Goal: Information Seeking & Learning: Check status

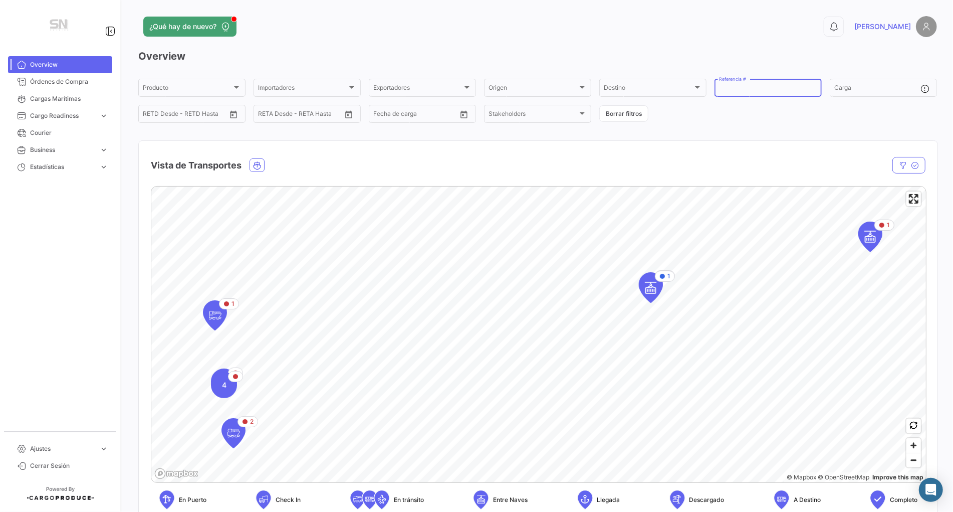
click at [781, 90] on input "Referencia #" at bounding box center [768, 89] width 98 height 7
click at [46, 114] on span "Cargo Readiness" at bounding box center [62, 115] width 65 height 9
click at [69, 98] on span "Cargas Marítimas" at bounding box center [69, 98] width 78 height 9
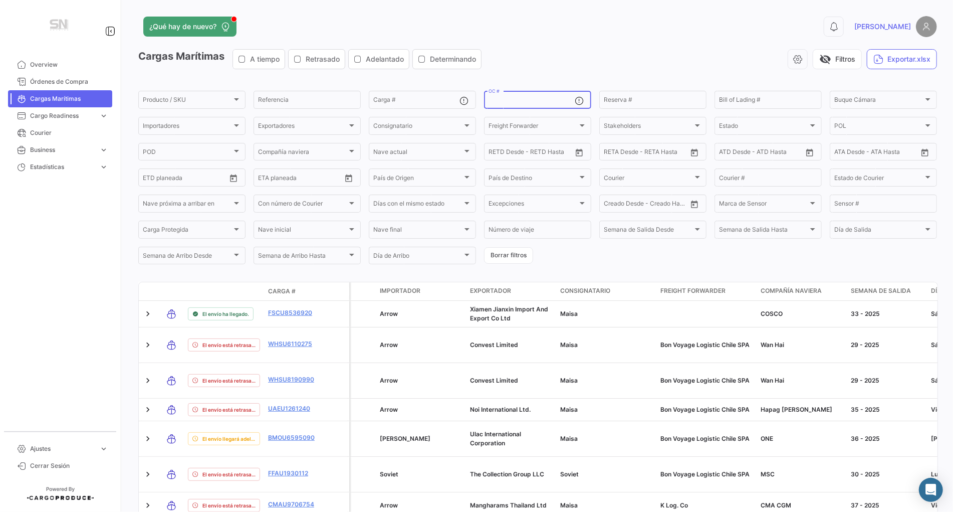
click at [546, 98] on input "OC #" at bounding box center [531, 101] width 86 height 7
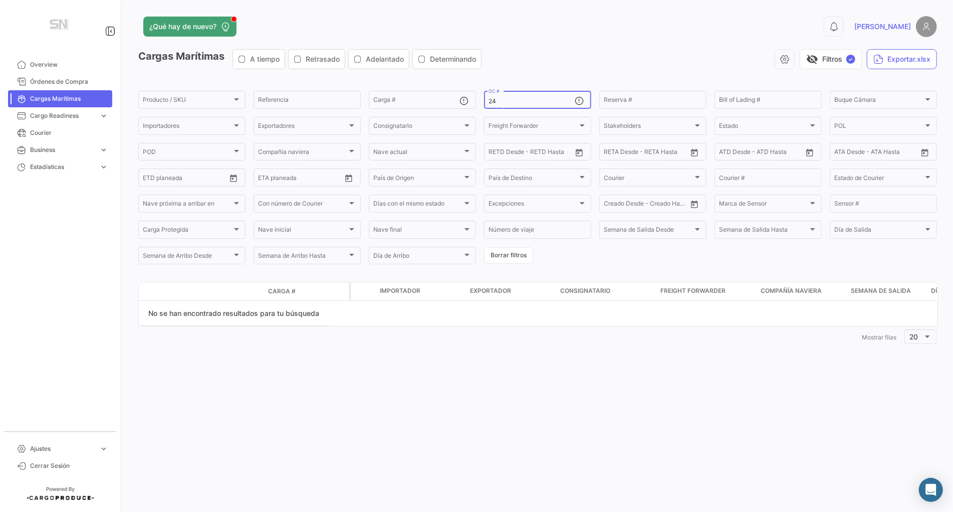
type input "2"
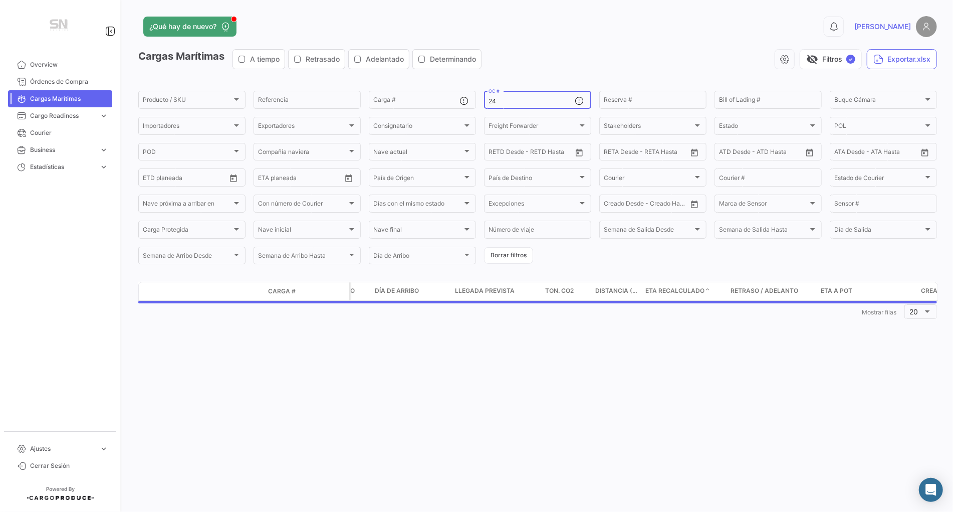
type input "2"
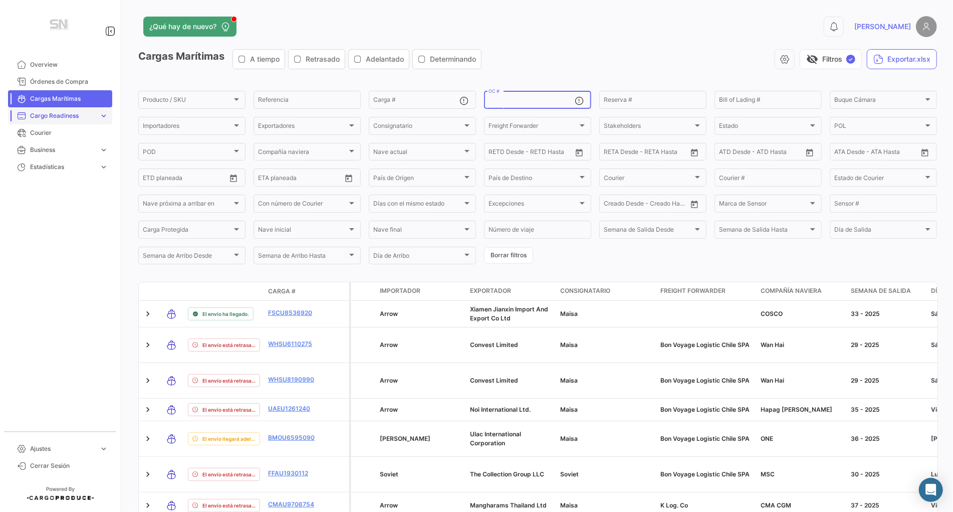
click at [47, 116] on span "Cargo Readiness" at bounding box center [62, 115] width 65 height 9
click at [76, 94] on span "Cargas Marítimas" at bounding box center [69, 98] width 78 height 9
click at [838, 62] on button "visibility_off Filtros ✓" at bounding box center [831, 59] width 62 height 20
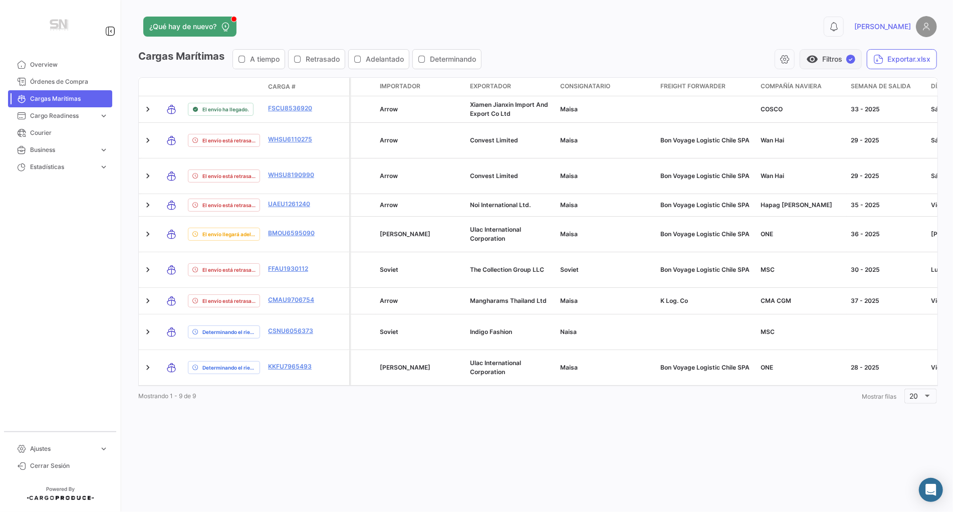
click at [841, 58] on button "visibility Filtros ✓" at bounding box center [831, 59] width 62 height 20
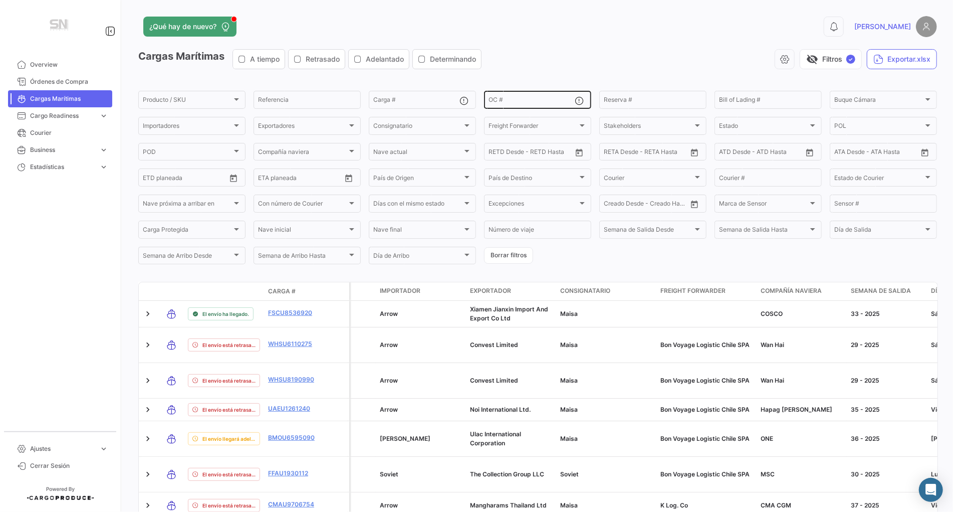
click at [512, 104] on input "OC #" at bounding box center [531, 101] width 86 height 7
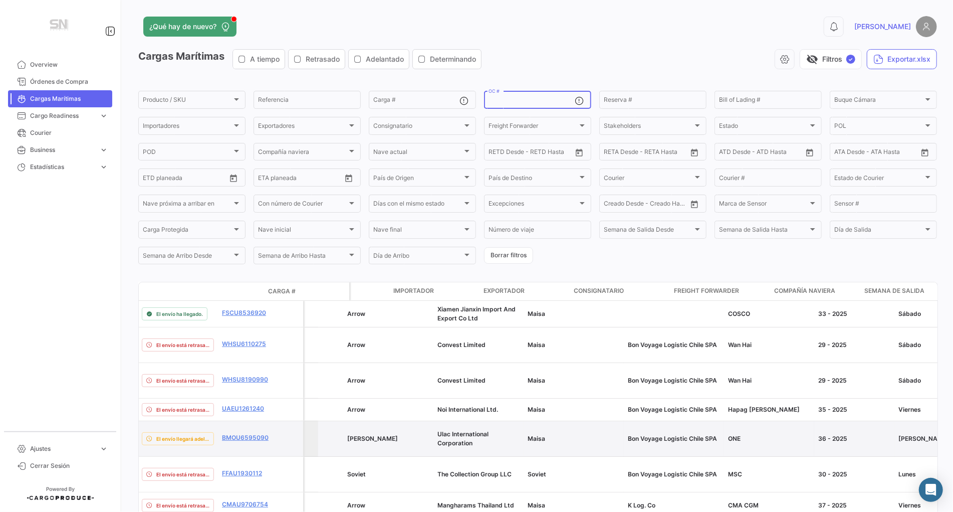
scroll to position [0, -8]
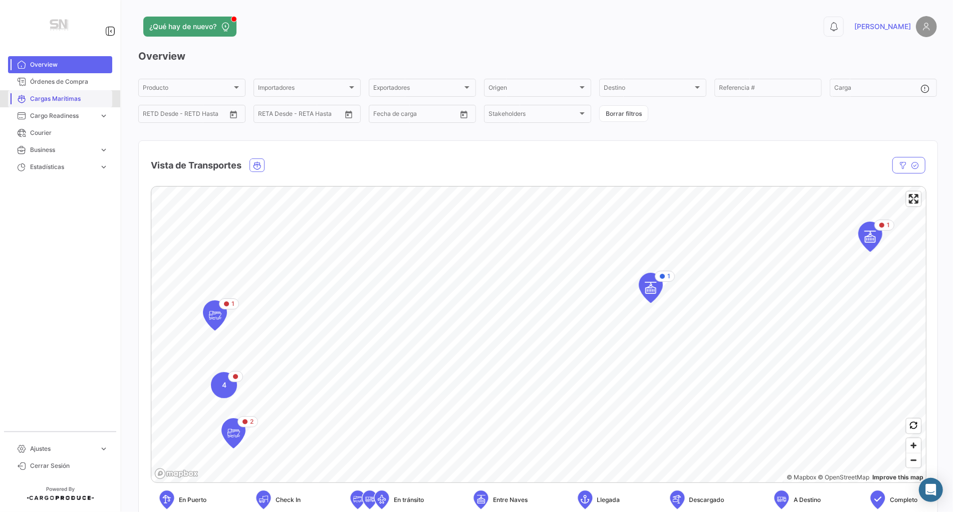
click at [34, 102] on span "Cargas Marítimas" at bounding box center [69, 98] width 78 height 9
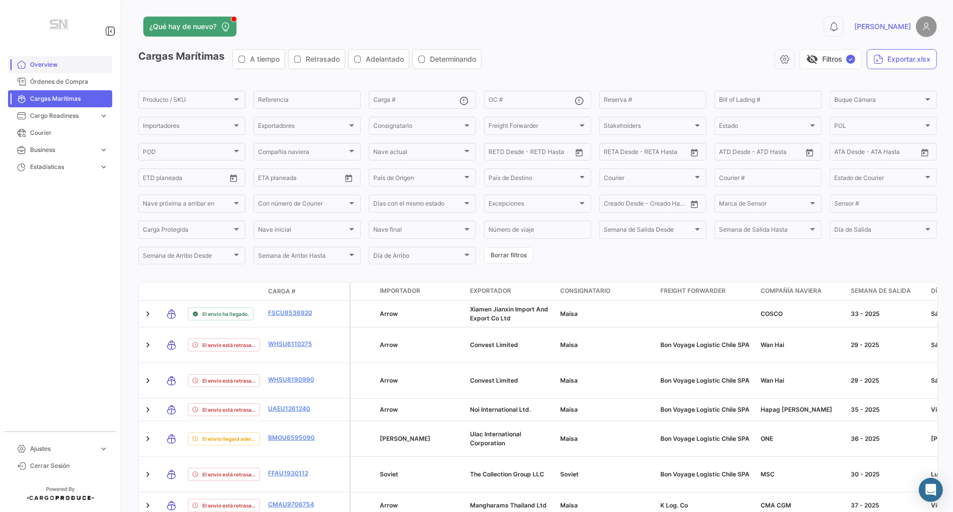
click at [38, 64] on span "Overview" at bounding box center [69, 64] width 78 height 9
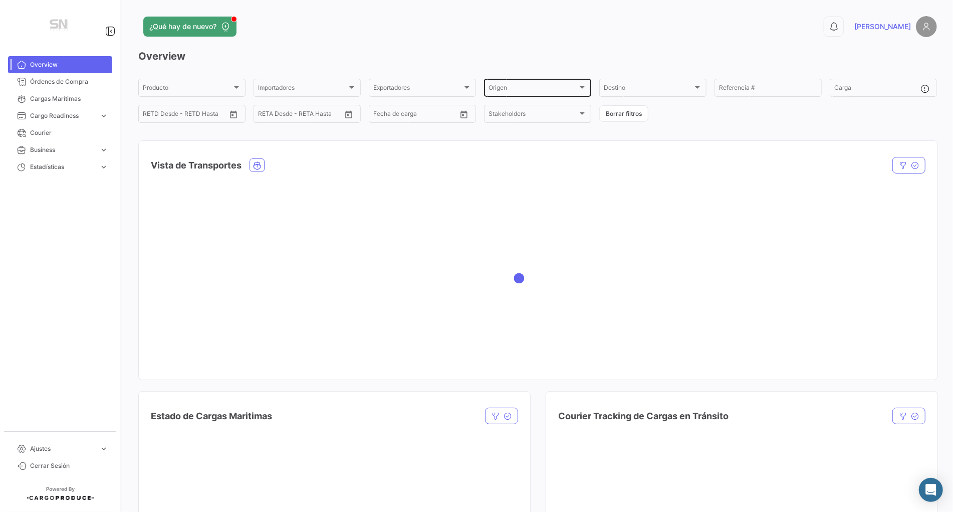
click at [527, 91] on div "Origen" at bounding box center [532, 89] width 89 height 7
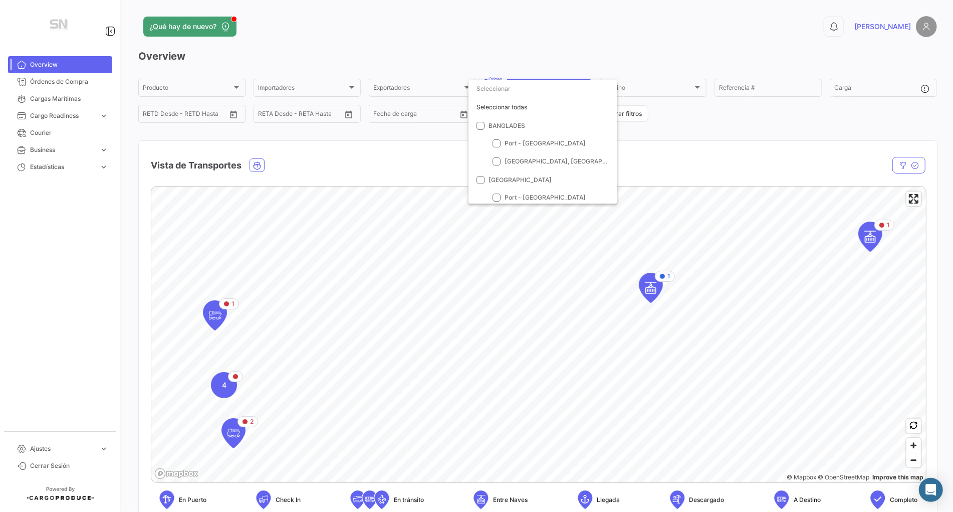
click at [866, 87] on div at bounding box center [476, 256] width 953 height 512
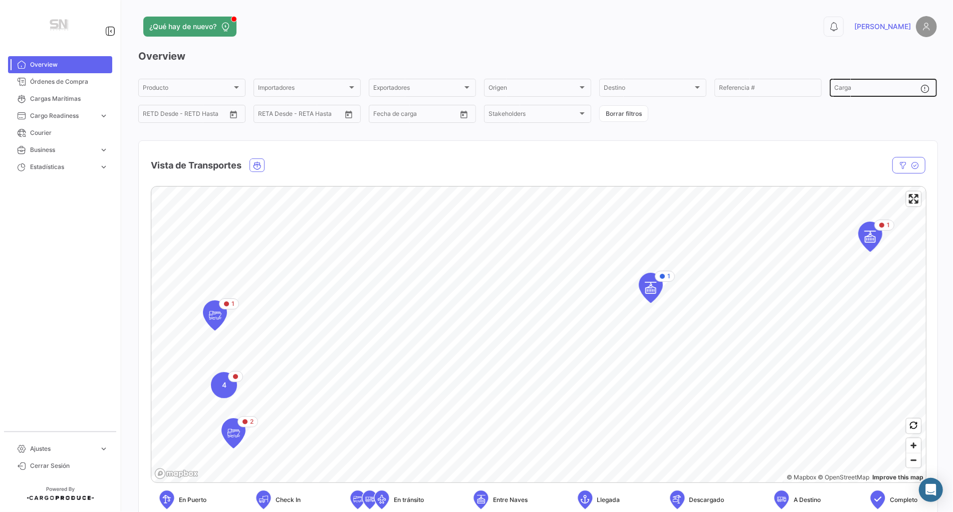
click at [857, 89] on input "Carga" at bounding box center [877, 89] width 86 height 7
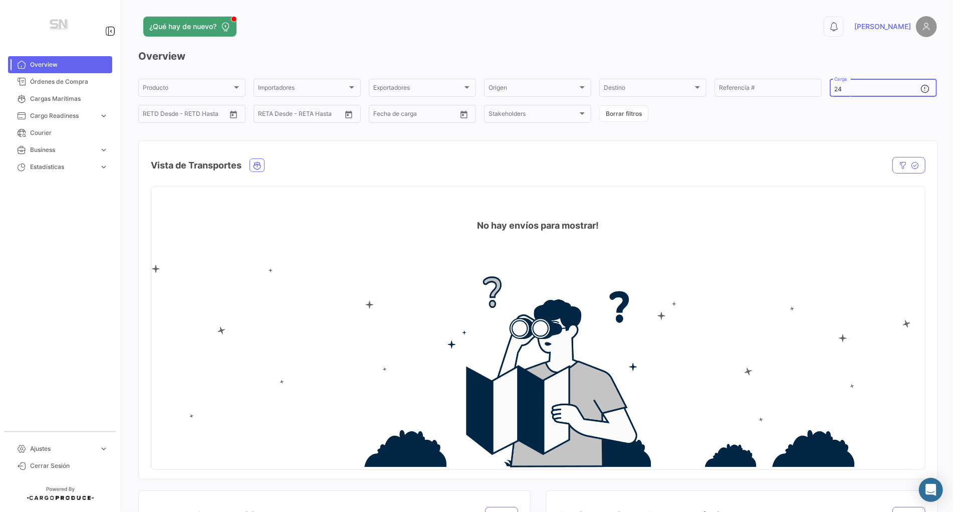
type input "2"
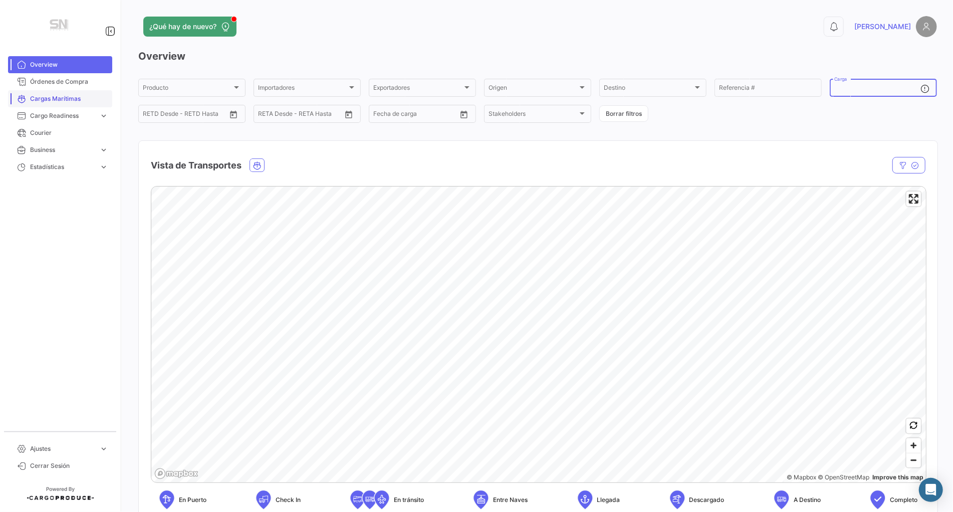
click at [45, 101] on span "Cargas Marítimas" at bounding box center [69, 98] width 78 height 9
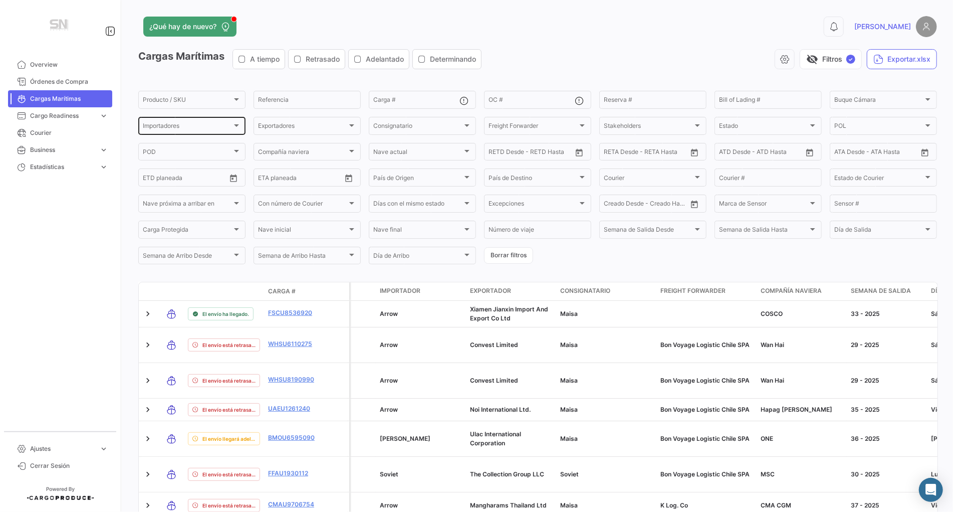
click at [202, 119] on div "Importadores Importadores" at bounding box center [192, 125] width 98 height 20
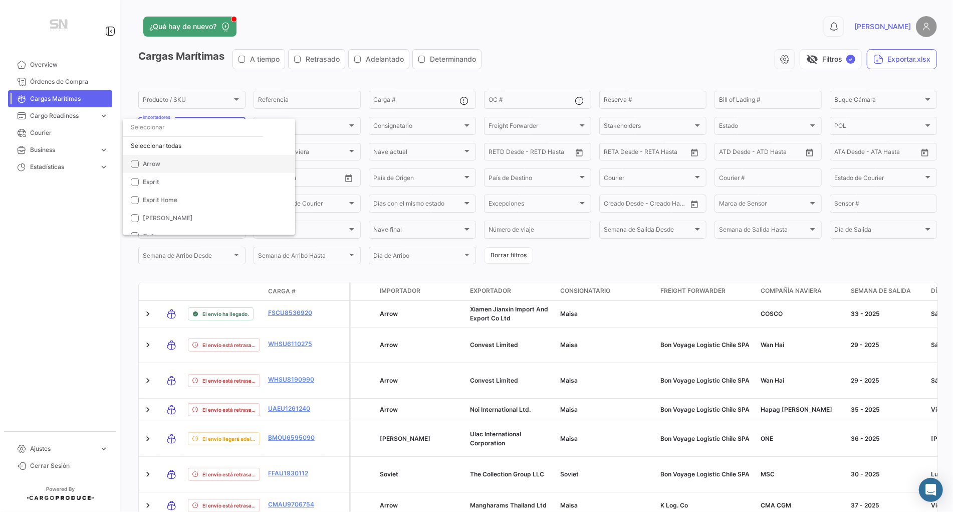
click at [133, 162] on mat-pseudo-checkbox at bounding box center [135, 164] width 8 height 8
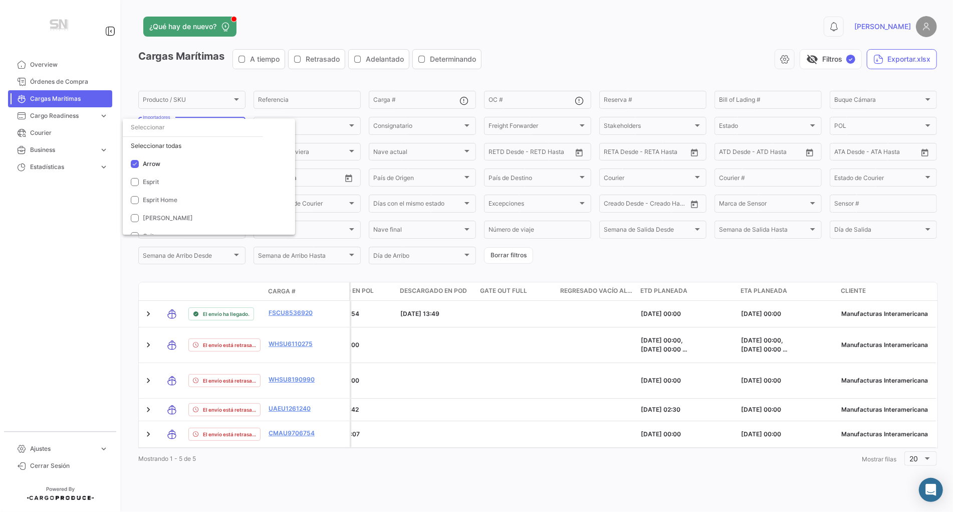
scroll to position [0, 3642]
click at [573, 69] on div at bounding box center [476, 256] width 953 height 512
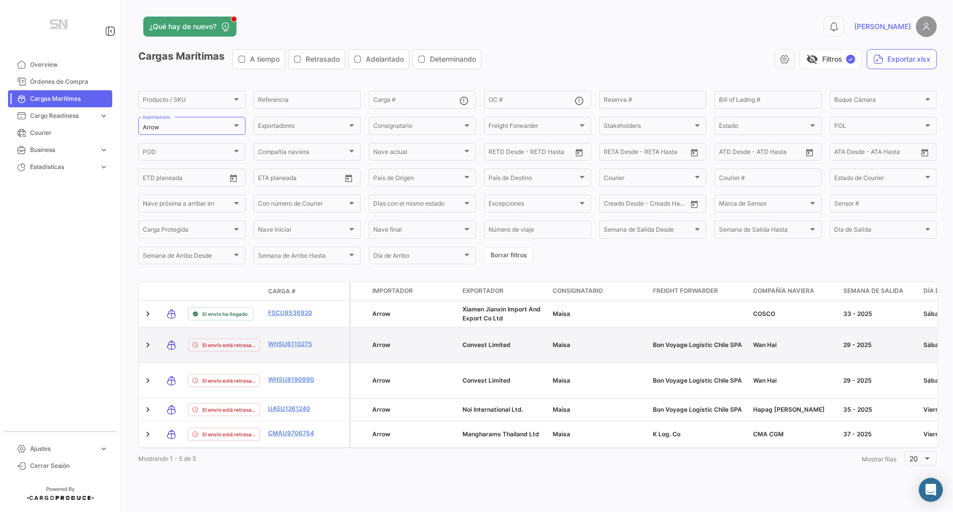
scroll to position [0, 0]
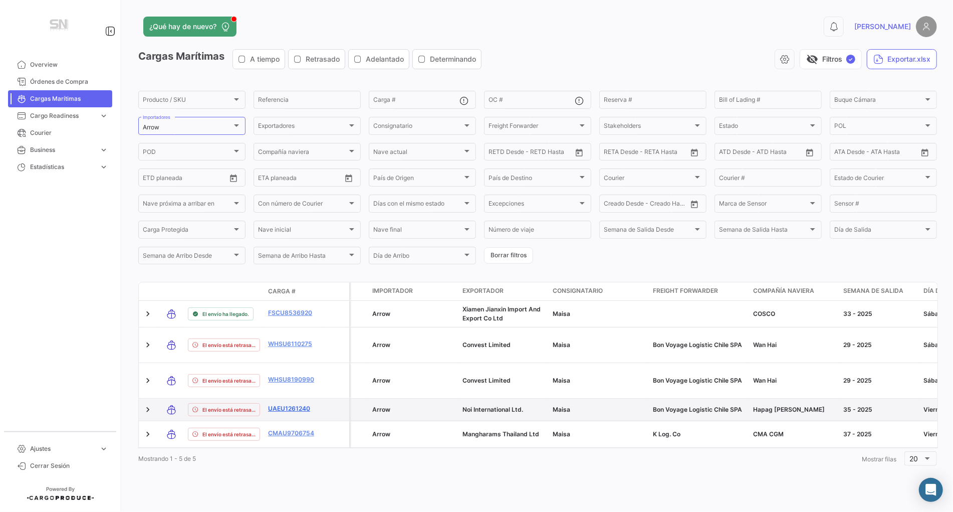
click at [277, 412] on link "UAEU1261240" at bounding box center [294, 408] width 52 height 9
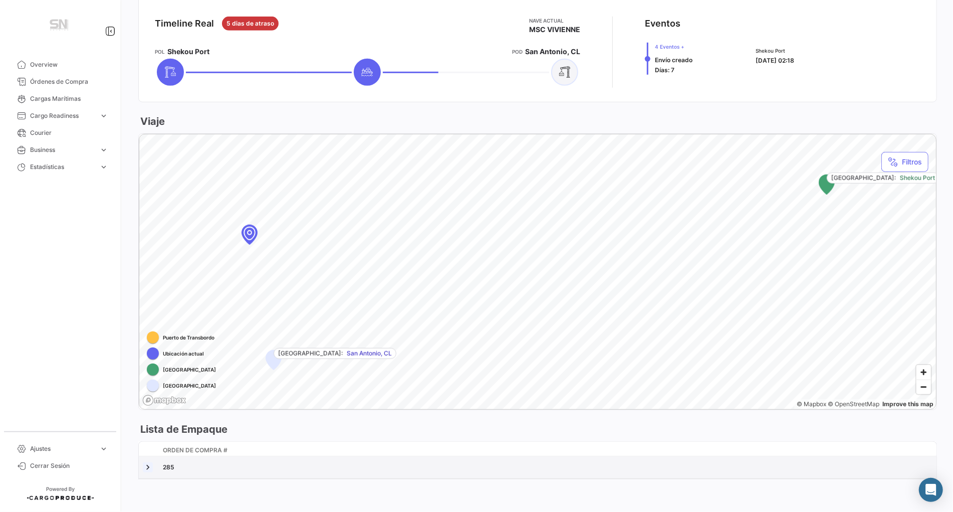
scroll to position [429, 0]
click at [148, 465] on link at bounding box center [148, 467] width 10 height 10
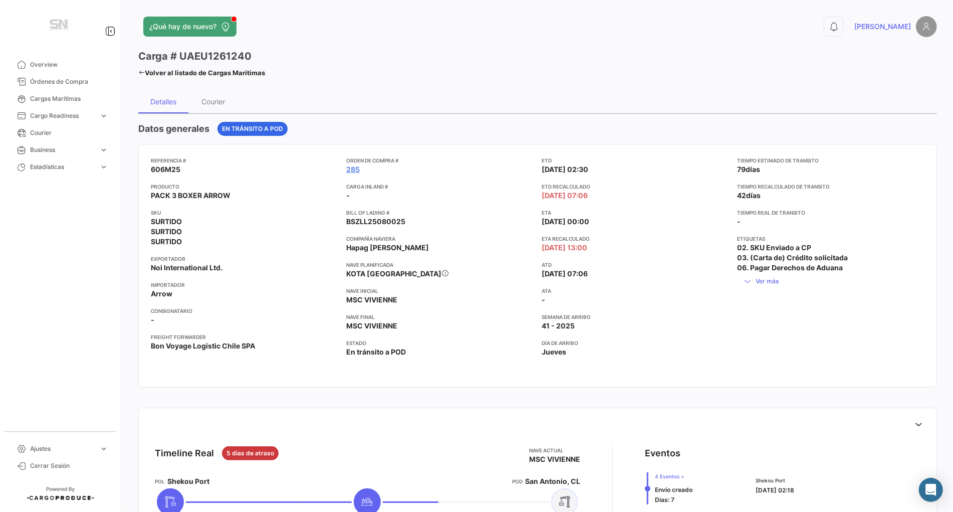
scroll to position [0, 0]
click at [141, 67] on link "Volver al listado de Cargas Marítimas" at bounding box center [201, 73] width 127 height 14
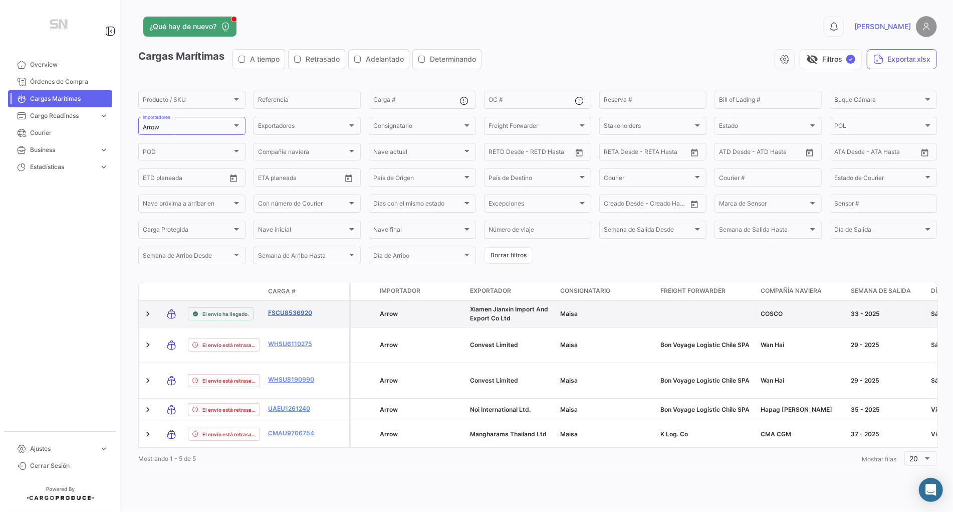
click at [292, 316] on link "FSCU8536920" at bounding box center [294, 312] width 52 height 9
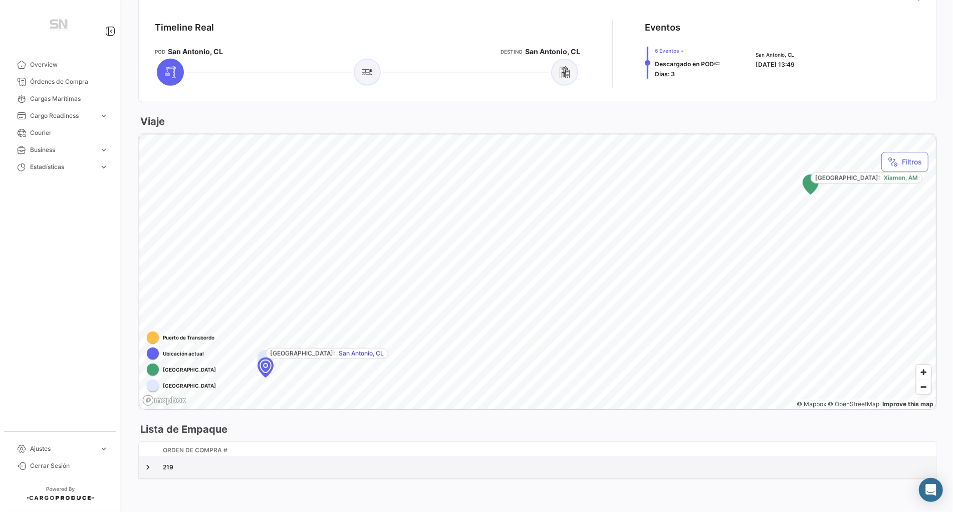
scroll to position [415, 0]
click at [146, 462] on link at bounding box center [148, 467] width 10 height 10
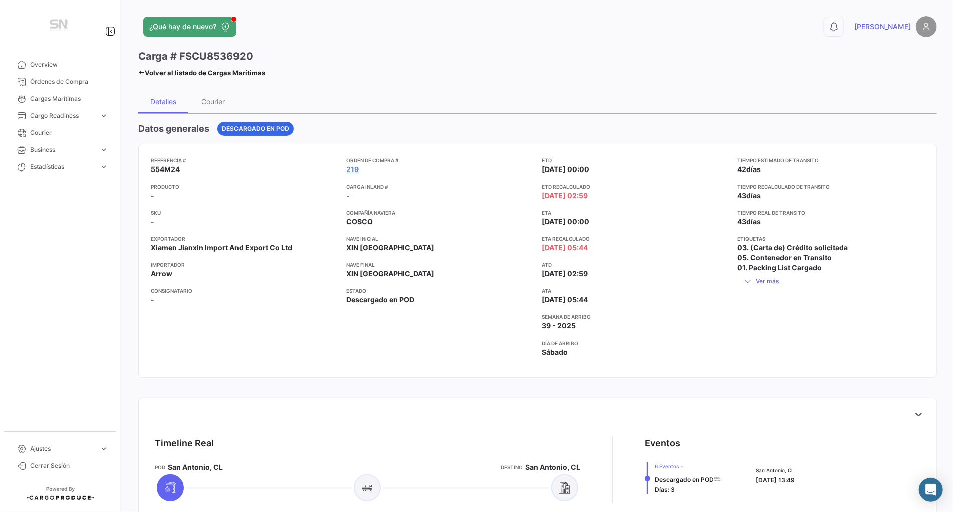
scroll to position [0, 0]
click at [32, 66] on span "Overview" at bounding box center [69, 64] width 78 height 9
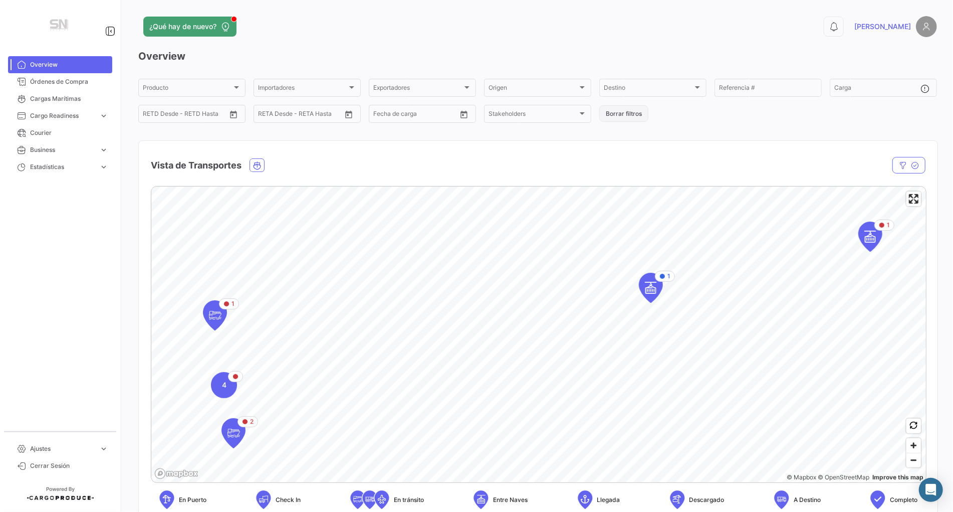
click at [623, 117] on button "Borrar filtros" at bounding box center [623, 113] width 49 height 17
click at [48, 82] on span "Órdenes de Compra" at bounding box center [69, 81] width 78 height 9
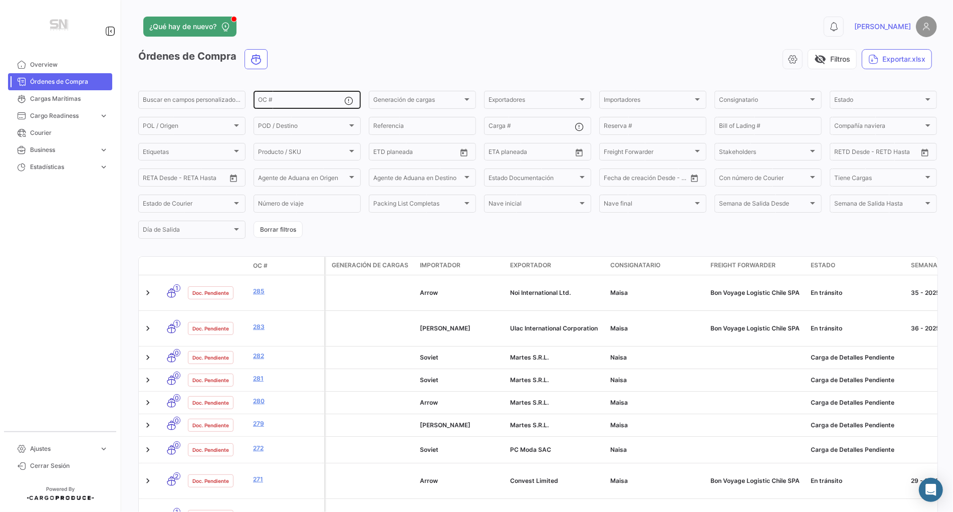
click at [263, 96] on div "OC #" at bounding box center [301, 99] width 86 height 20
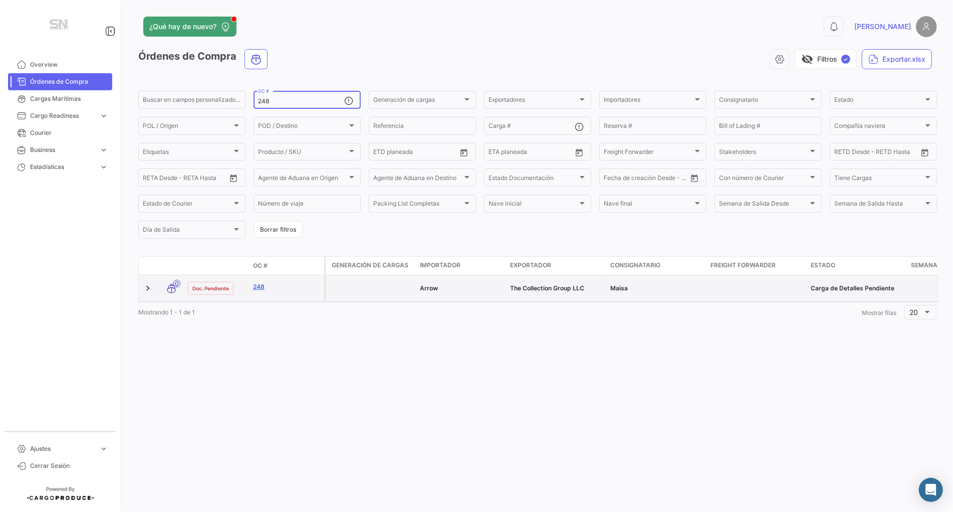
type input "248"
click at [258, 288] on link "248" at bounding box center [286, 286] width 67 height 9
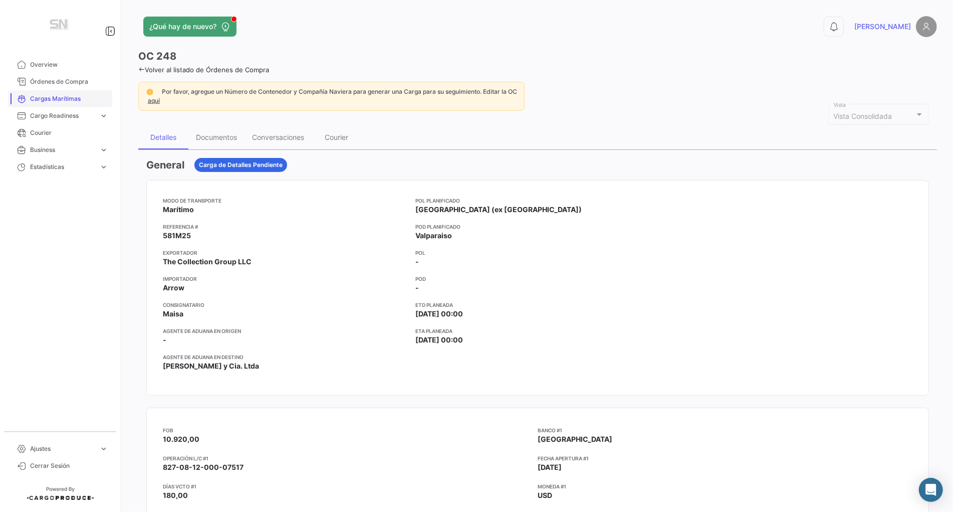
click at [55, 99] on span "Cargas Marítimas" at bounding box center [69, 98] width 78 height 9
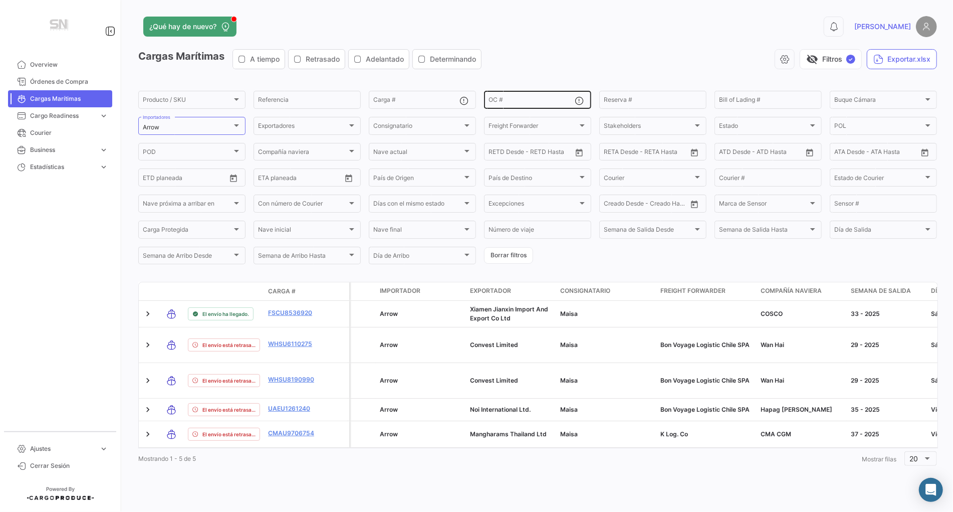
click at [503, 102] on input "OC #" at bounding box center [531, 101] width 86 height 7
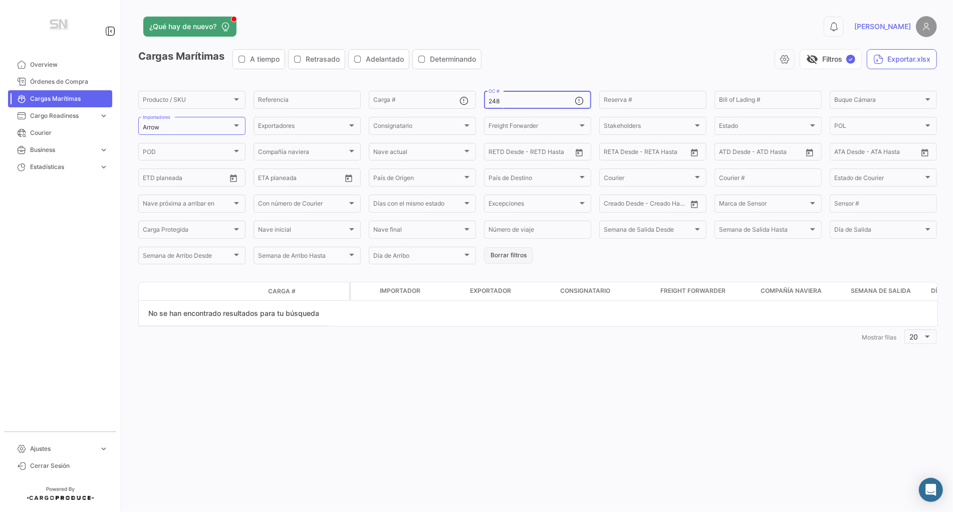
type input "248"
click at [510, 260] on button "Borrar filtros" at bounding box center [508, 255] width 49 height 17
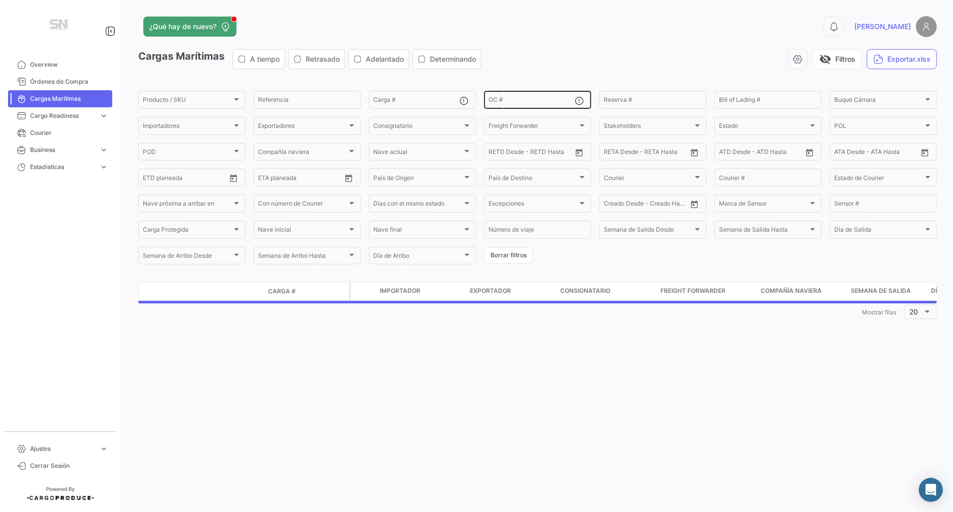
click at [518, 105] on input "OC #" at bounding box center [531, 101] width 86 height 7
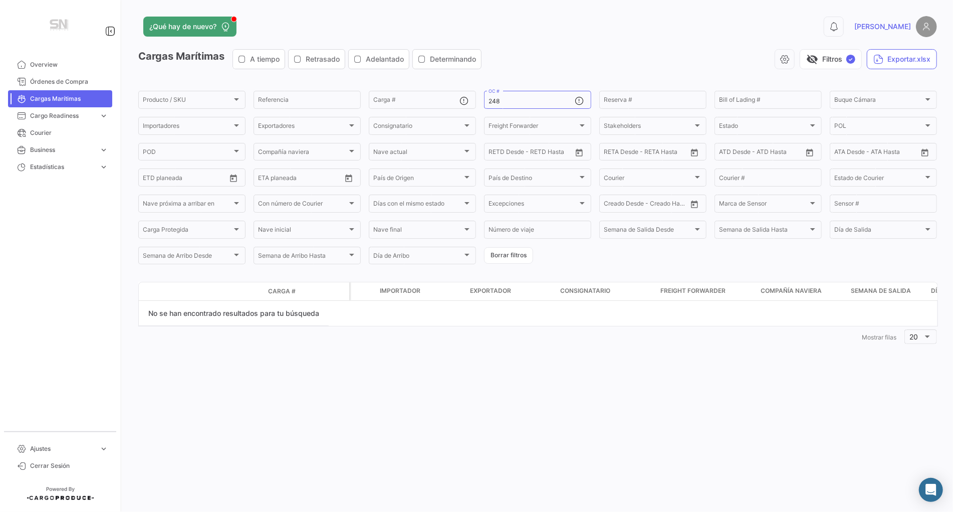
click at [572, 380] on div "¿Qué hay de nuevo? 0 [PERSON_NAME] Marítimas A tiempo Retrasado Adelantado Dete…" at bounding box center [537, 256] width 831 height 512
click at [516, 107] on div "248 OC #" at bounding box center [531, 99] width 86 height 20
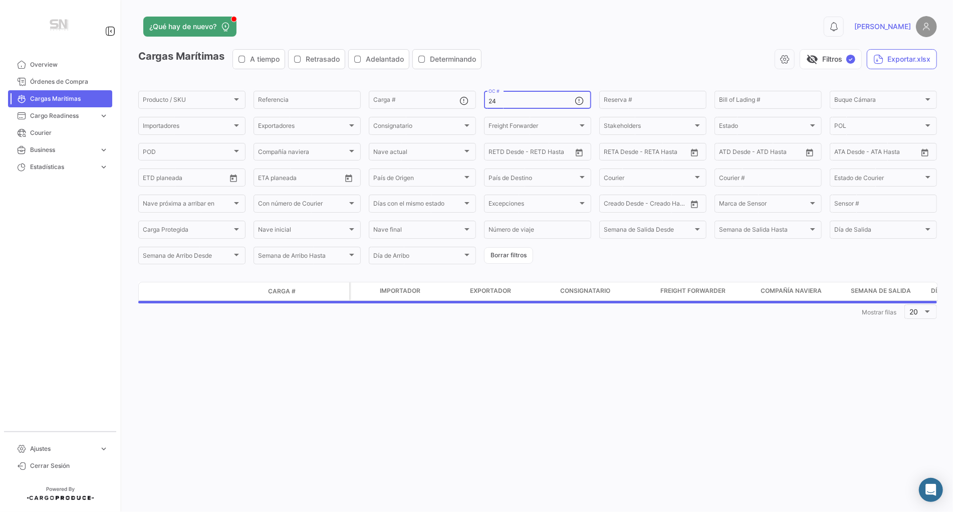
type input "2"
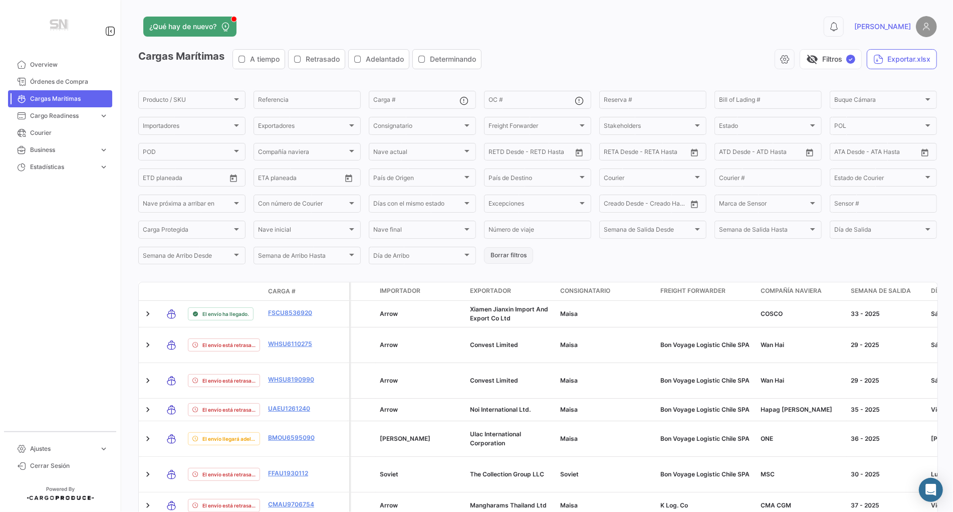
click at [515, 254] on button "Borrar filtros" at bounding box center [508, 255] width 49 height 17
click at [529, 259] on button "Borrar filtros" at bounding box center [508, 255] width 49 height 17
click at [515, 97] on div "OC #" at bounding box center [531, 99] width 86 height 20
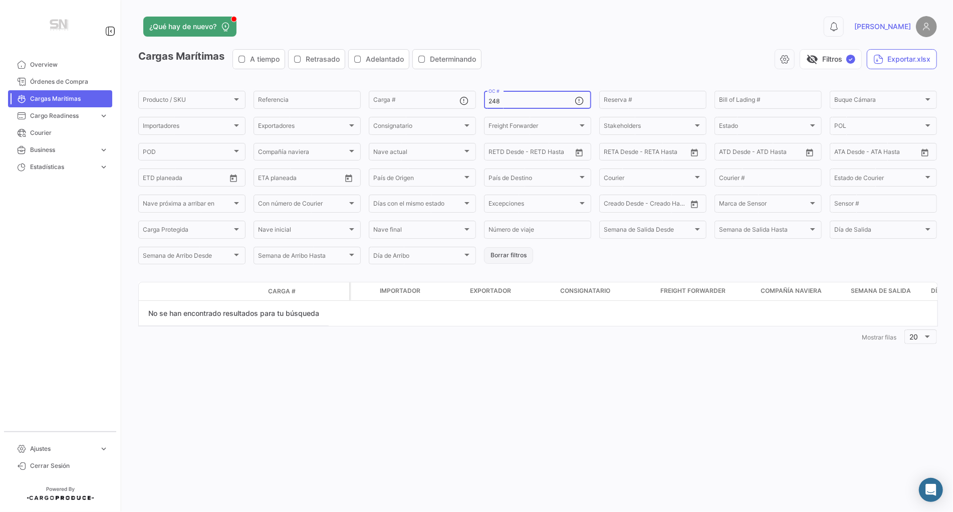
type input "248"
click at [509, 262] on button "Borrar filtros" at bounding box center [508, 255] width 49 height 17
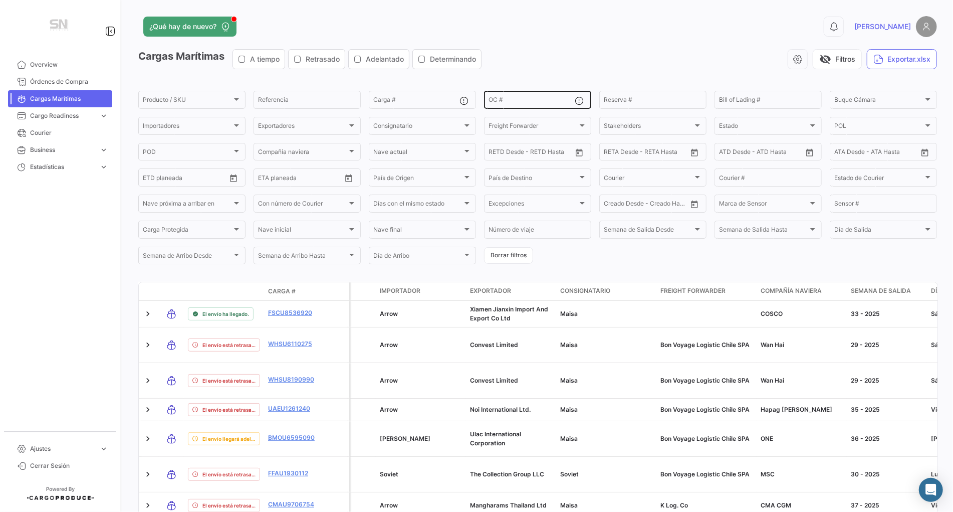
click at [521, 97] on div "OC #" at bounding box center [531, 99] width 86 height 20
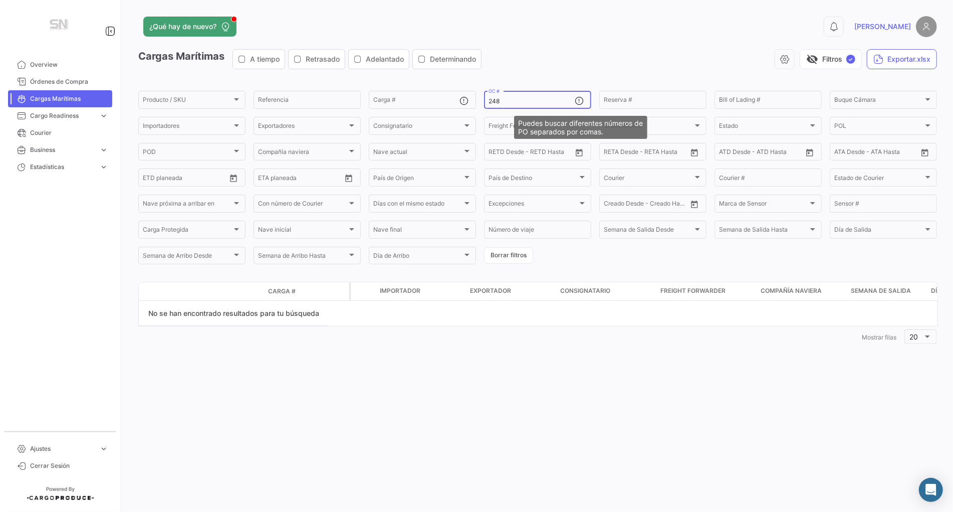
click at [576, 102] on mat-icon at bounding box center [581, 102] width 12 height 12
type input "2"
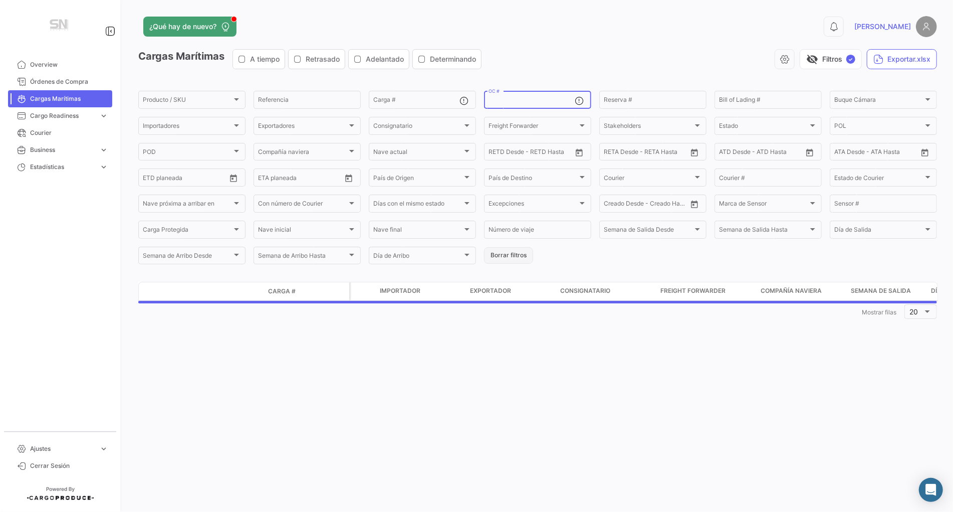
click at [502, 259] on button "Borrar filtros" at bounding box center [508, 255] width 49 height 17
click at [516, 259] on button "Borrar filtros" at bounding box center [508, 255] width 49 height 17
